Goal: Transaction & Acquisition: Purchase product/service

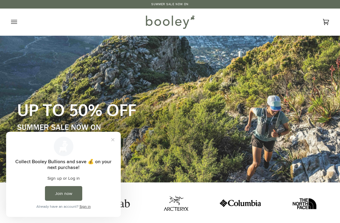
click at [16, 20] on icon "Open menu" at bounding box center [14, 21] width 6 height 9
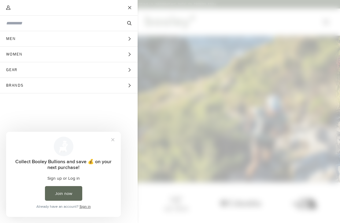
click at [129, 56] on icon "Main menu" at bounding box center [129, 55] width 4 height 4
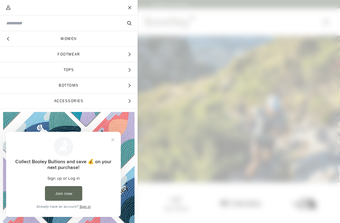
click at [92, 26] on input "Search our store" at bounding box center [58, 23] width 105 height 6
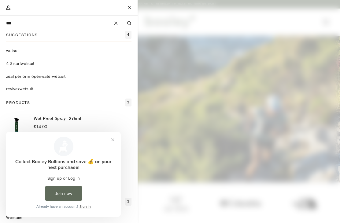
type input "***"
click at [15, 53] on span "suit" at bounding box center [16, 51] width 7 height 6
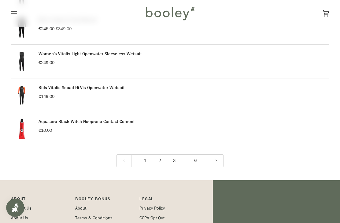
scroll to position [754, 0]
click at [160, 164] on link "2" at bounding box center [159, 160] width 15 height 13
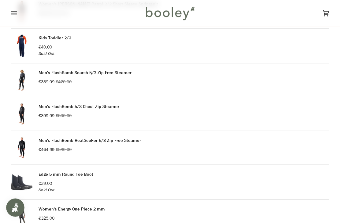
scroll to position [489, 0]
